Goal: Navigation & Orientation: Understand site structure

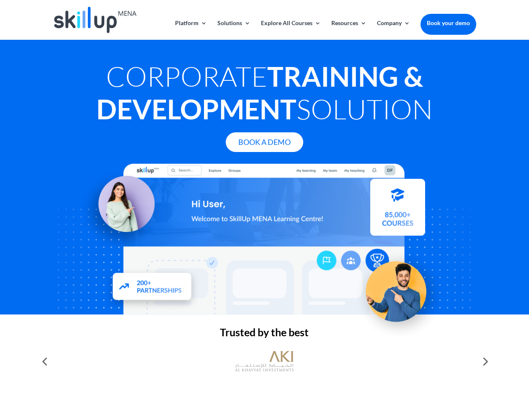
click at [264, 201] on div at bounding box center [264, 239] width 423 height 151
click at [233, 30] on link "Solutions" at bounding box center [233, 30] width 33 height 20
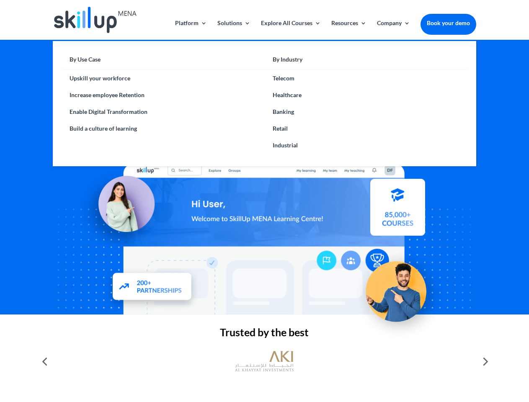
click at [290, 30] on link "Explore All Courses" at bounding box center [291, 30] width 60 height 20
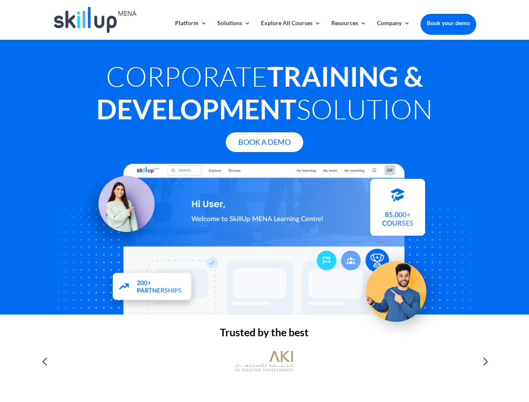
click at [348, 30] on link "Resources" at bounding box center [348, 30] width 35 height 20
click at [393, 30] on link "Company" at bounding box center [393, 30] width 33 height 20
click at [264, 361] on img at bounding box center [264, 361] width 59 height 29
